Goal: Task Accomplishment & Management: Complete application form

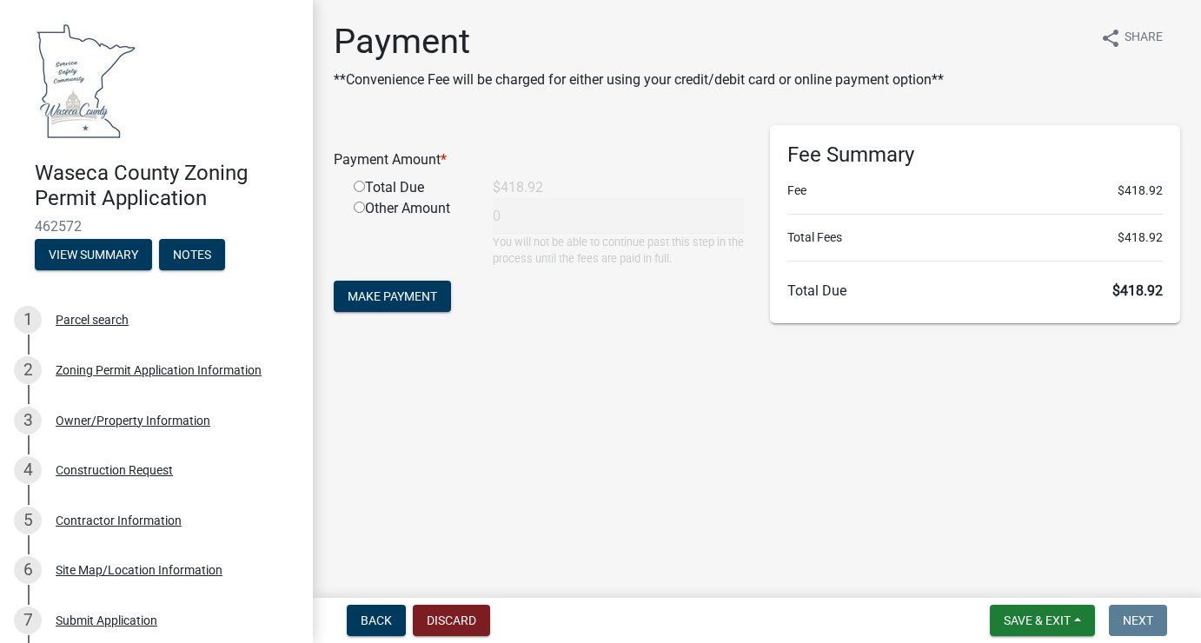
click at [356, 186] on input "radio" at bounding box center [359, 186] width 11 height 11
radio input "true"
type input "418.92"
click at [376, 301] on span "Make Payment" at bounding box center [392, 296] width 89 height 14
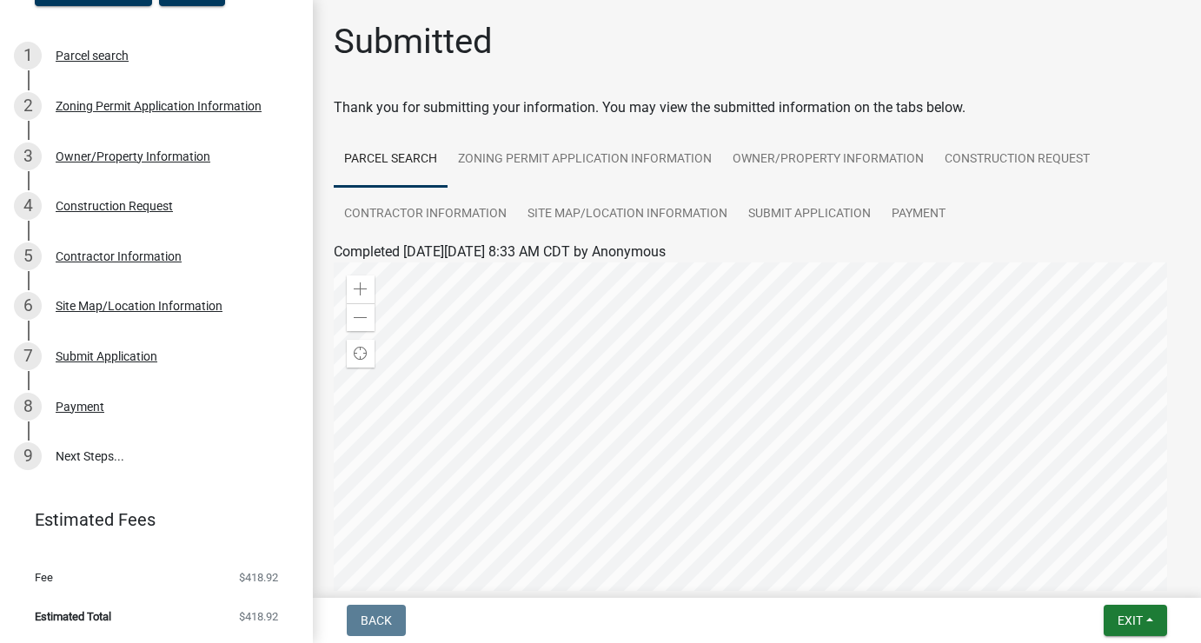
scroll to position [294, 0]
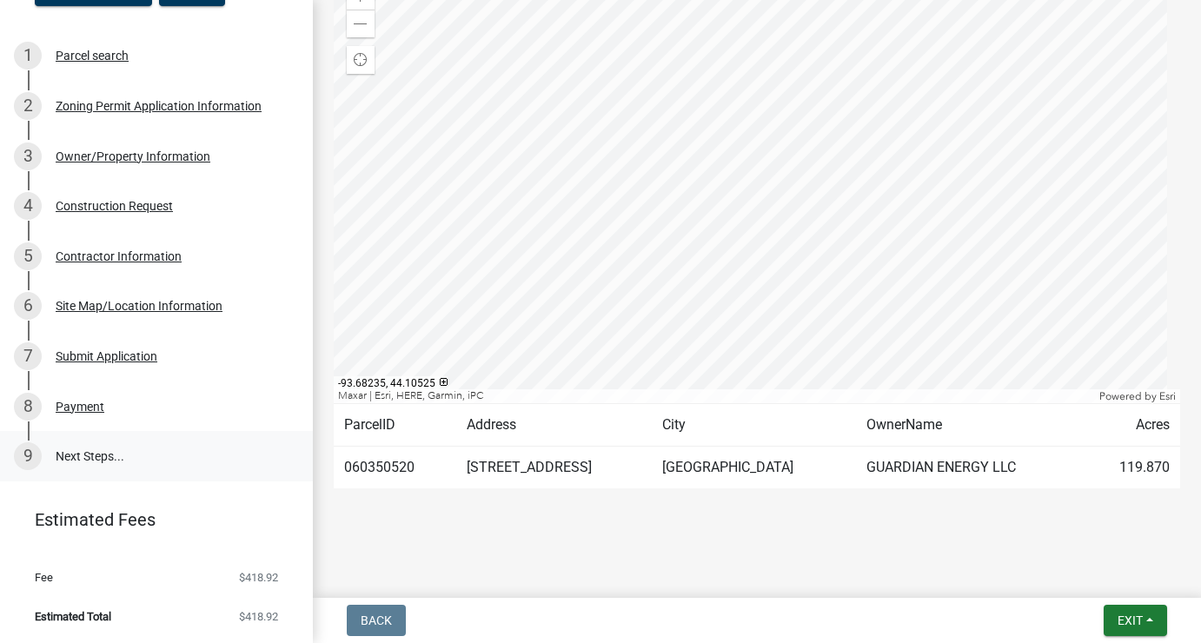
click at [82, 452] on link "9 Next Steps..." at bounding box center [156, 456] width 313 height 50
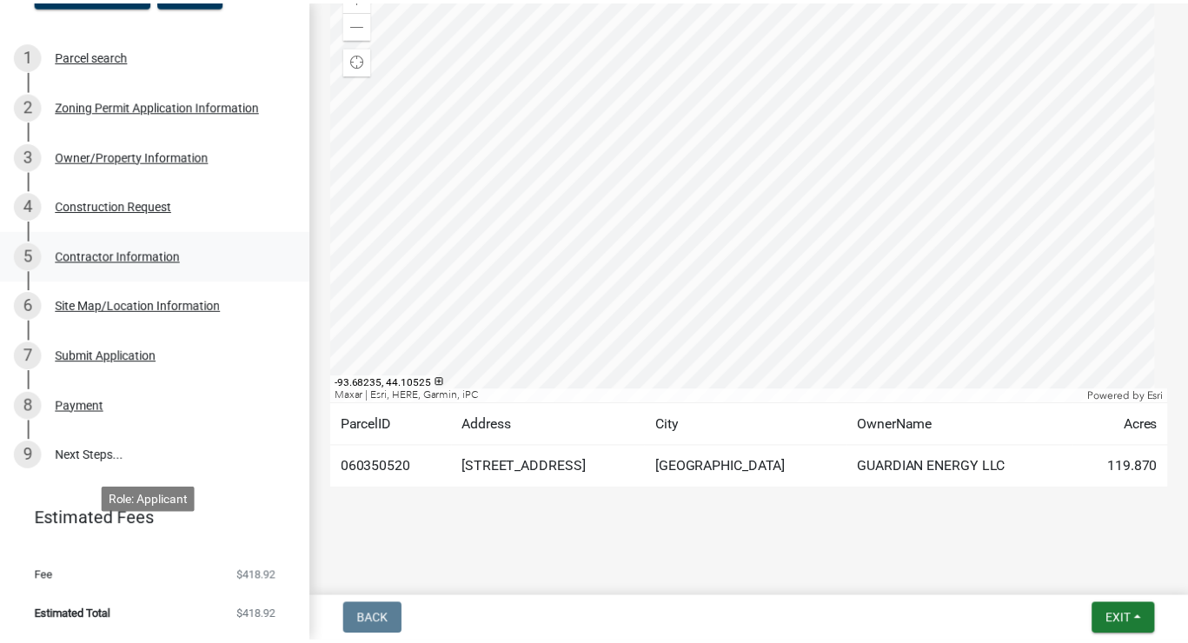
scroll to position [0, 0]
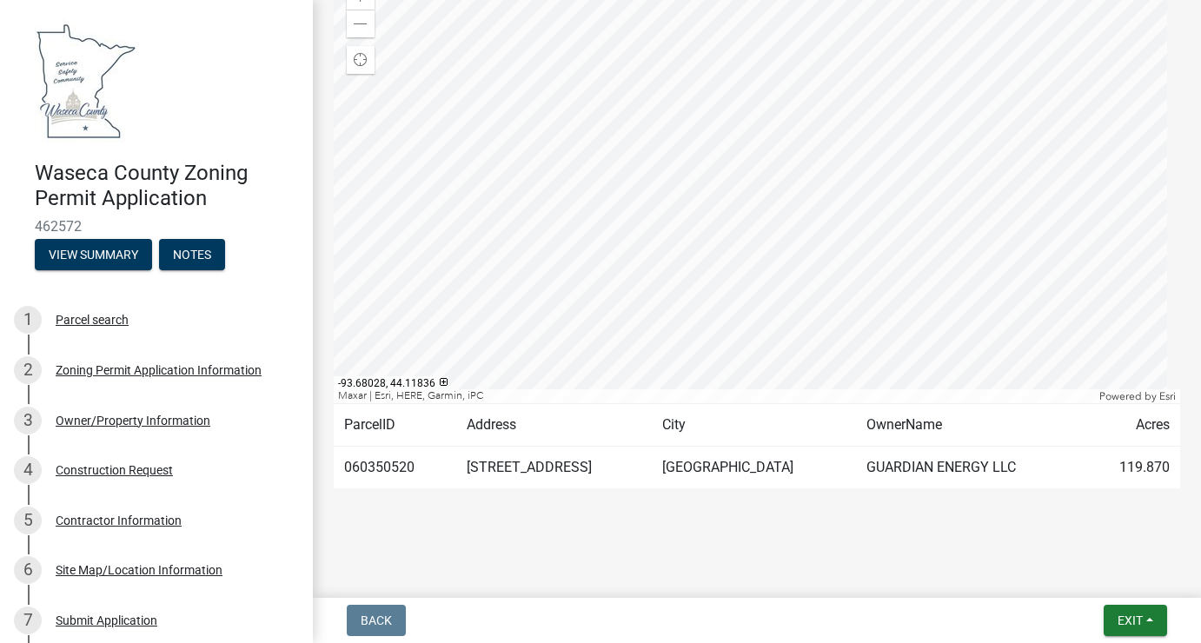
click at [91, 83] on img at bounding box center [86, 80] width 103 height 124
click at [1120, 620] on span "Exit" at bounding box center [1129, 620] width 25 height 14
click at [1092, 579] on button "Save & Exit" at bounding box center [1097, 575] width 139 height 42
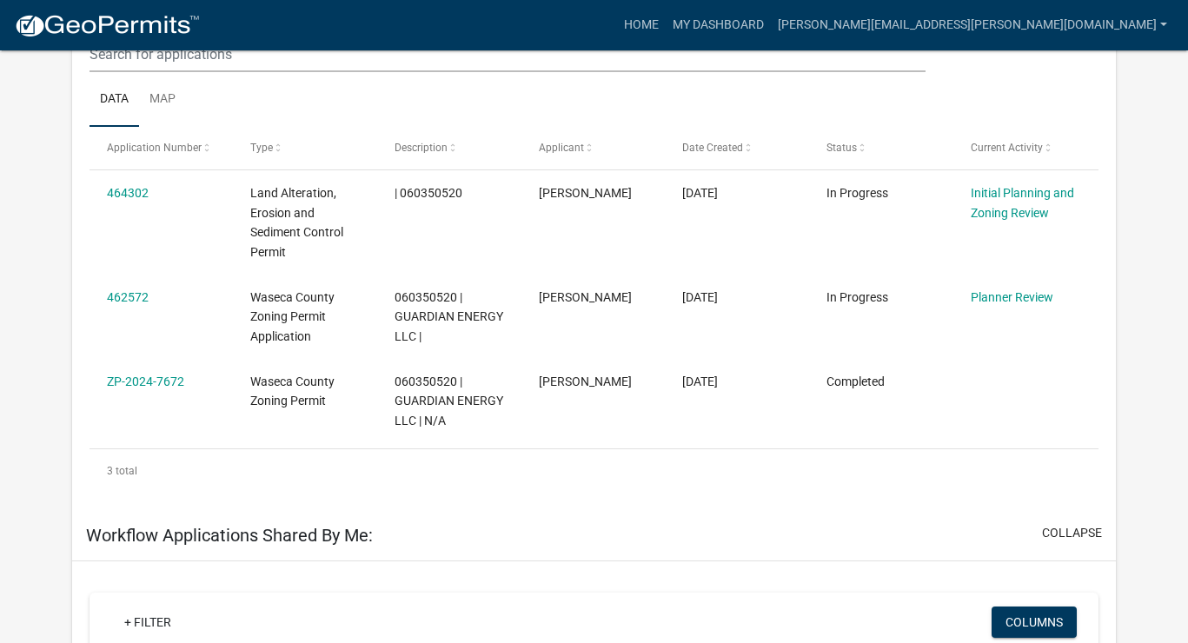
scroll to position [230, 0]
